Goal: Information Seeking & Learning: Find specific fact

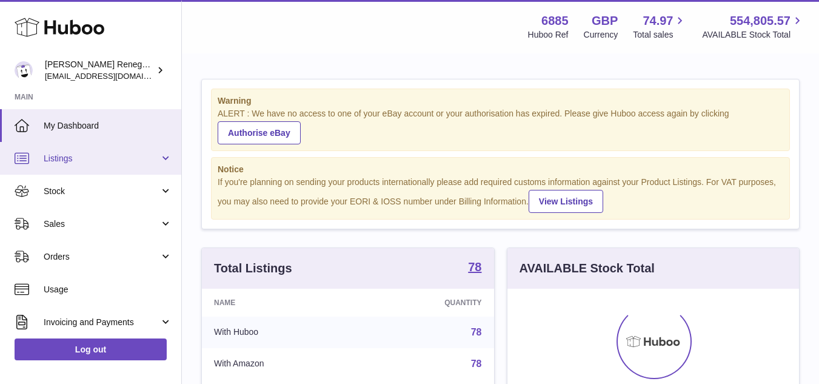
scroll to position [189, 296]
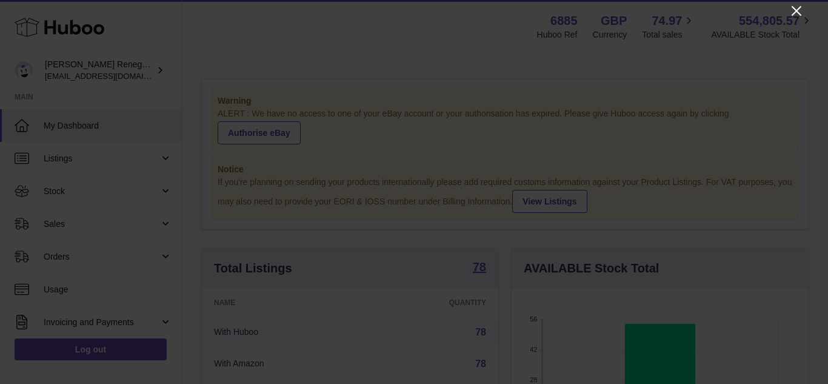
click at [803, 5] on icon "Close" at bounding box center [796, 11] width 15 height 15
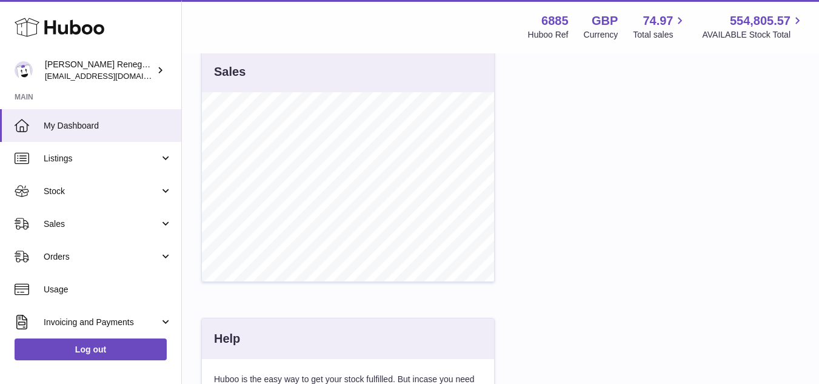
scroll to position [485, 0]
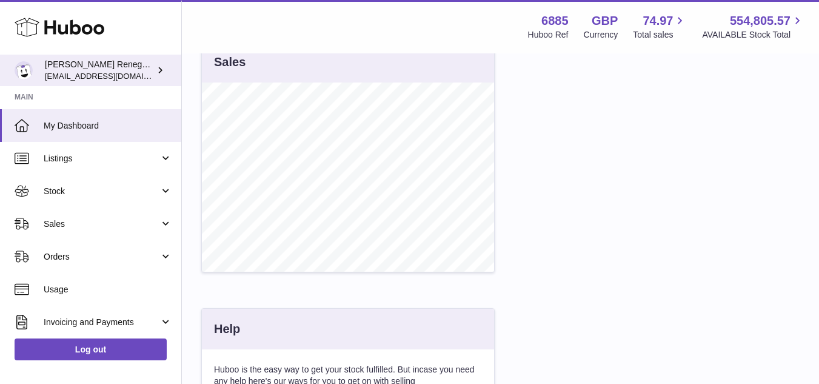
click at [109, 72] on span "[EMAIL_ADDRESS][DOMAIN_NAME]" at bounding box center [111, 76] width 133 height 10
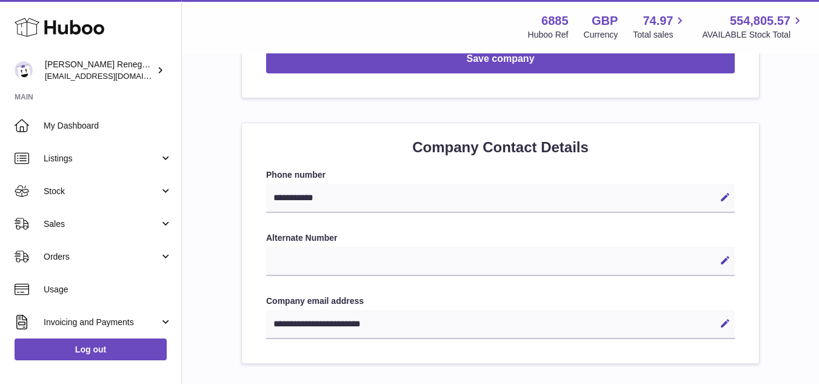
scroll to position [546, 0]
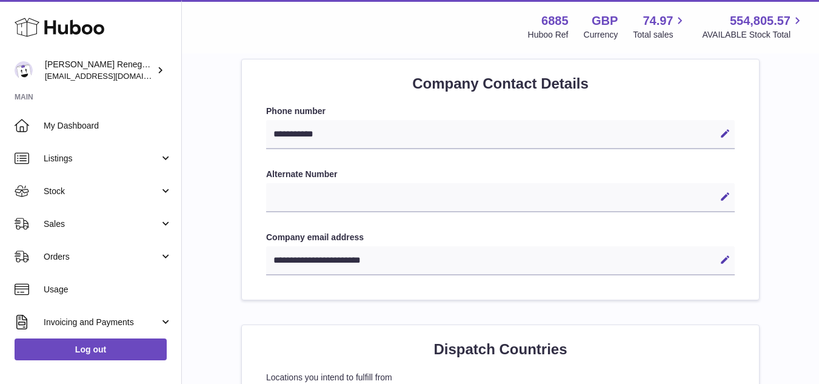
click at [349, 264] on div "**********" at bounding box center [500, 260] width 469 height 29
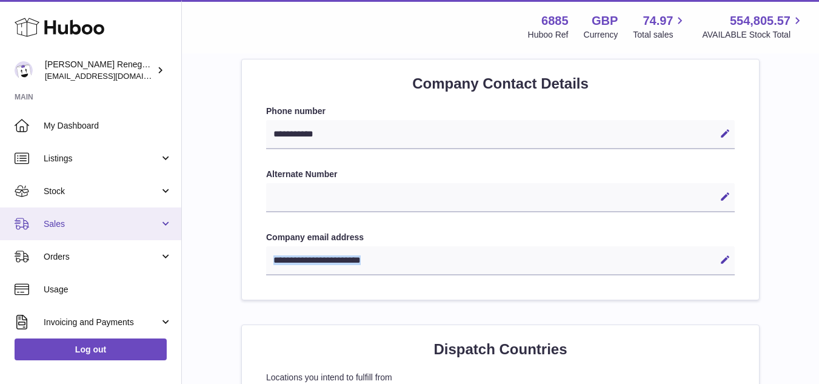
click at [59, 230] on link "Sales" at bounding box center [90, 223] width 181 height 33
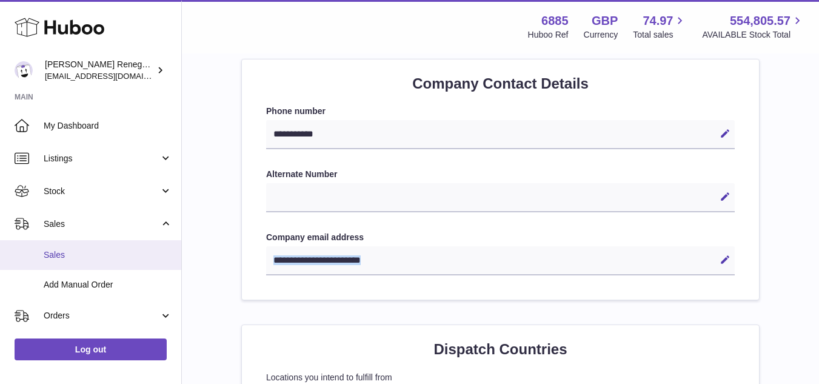
click at [67, 253] on span "Sales" at bounding box center [108, 255] width 129 height 12
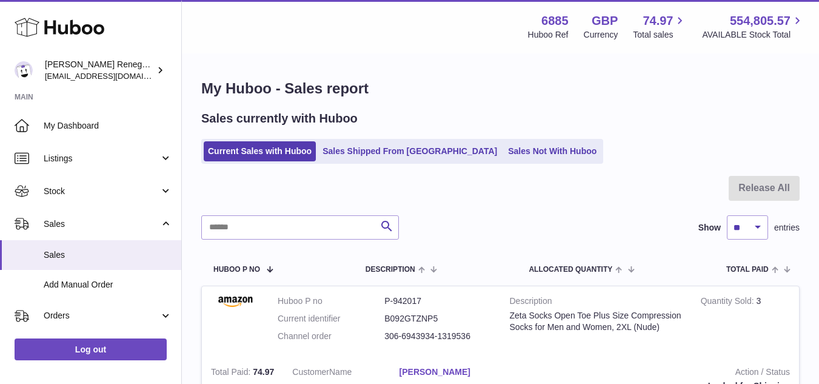
scroll to position [61, 0]
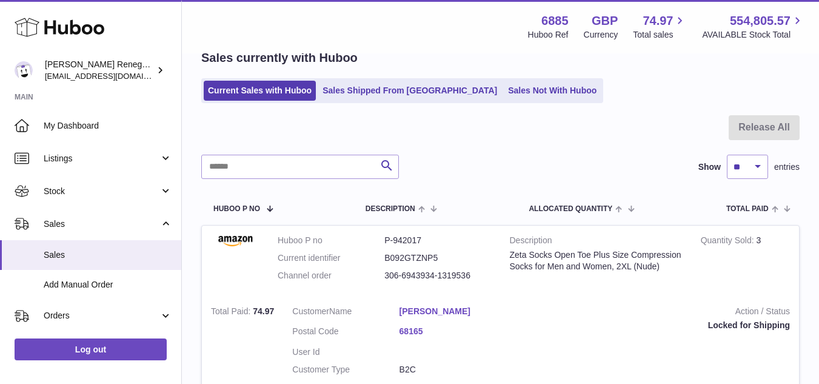
drag, startPoint x: 383, startPoint y: 276, endPoint x: 480, endPoint y: 269, distance: 97.8
click at [480, 269] on dl "Huboo P no P-942017 Current identifier B092GTZNP5 Channel order 306-6943934-131…" at bounding box center [385, 261] width 214 height 53
copy dl "306-6943934-1319536"
click at [414, 239] on dd "P-942017" at bounding box center [437, 241] width 107 height 12
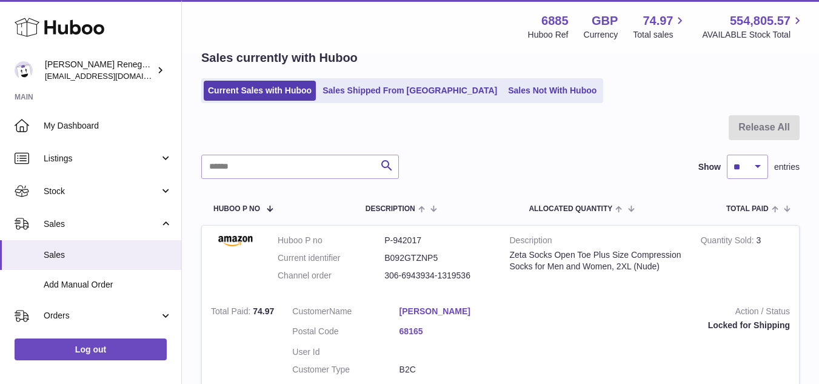
copy dd "942017"
drag, startPoint x: 510, startPoint y: 253, endPoint x: 646, endPoint y: 275, distance: 137.5
click at [646, 272] on div "Zeta Socks Open Toe Plus Size Compression Socks for Men and Women, 2XL (Nude)" at bounding box center [596, 260] width 173 height 23
copy div "Zeta Socks Open Toe Plus Size Compression Socks for Men and Women, 2XL (Nude)"
click at [792, 70] on div "Sales currently with Huboo Current Sales with Huboo Sales Shipped From Huboo Sa…" at bounding box center [500, 76] width 598 height 53
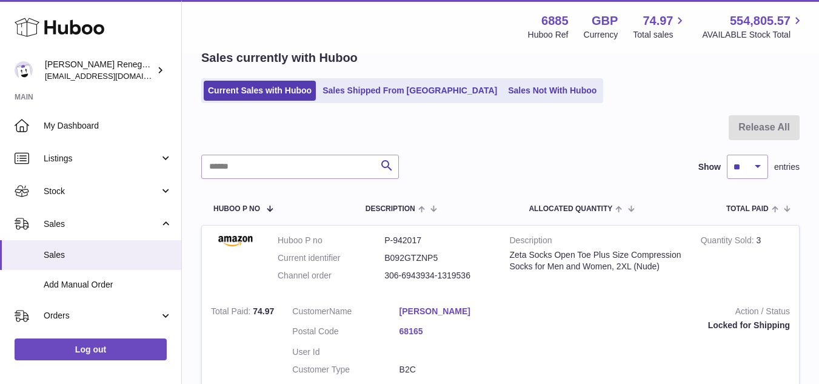
click at [758, 61] on div "Sales currently with Huboo" at bounding box center [500, 58] width 598 height 16
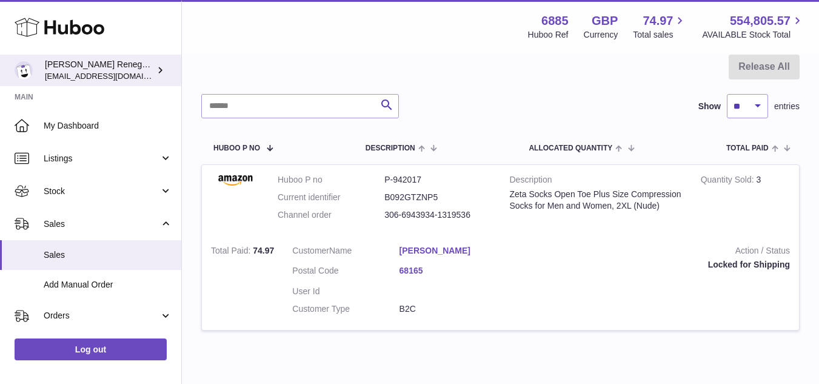
scroll to position [0, 0]
